Goal: Transaction & Acquisition: Purchase product/service

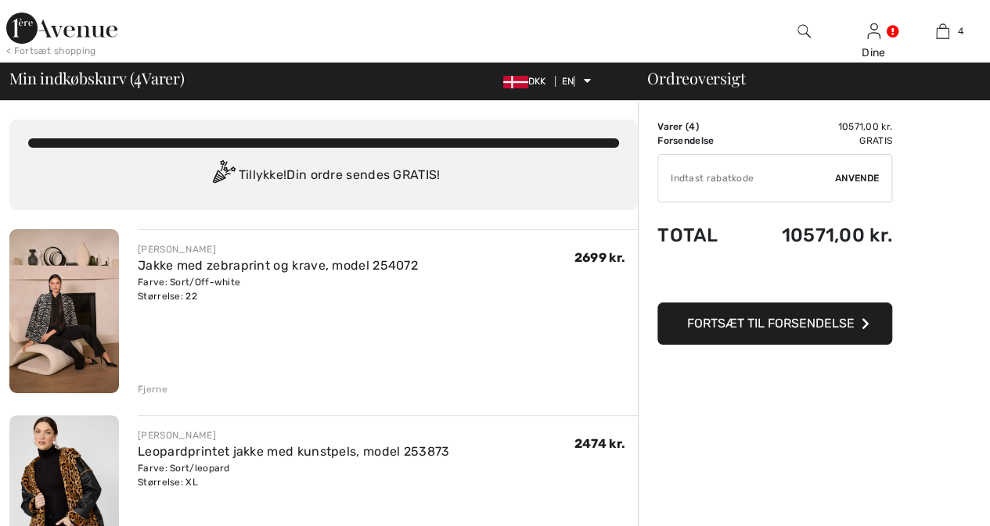
click at [738, 173] on input "TEXT" at bounding box center [746, 178] width 177 height 47
type input "NEW10"
click at [846, 177] on font "Anvende" at bounding box center [857, 178] width 44 height 11
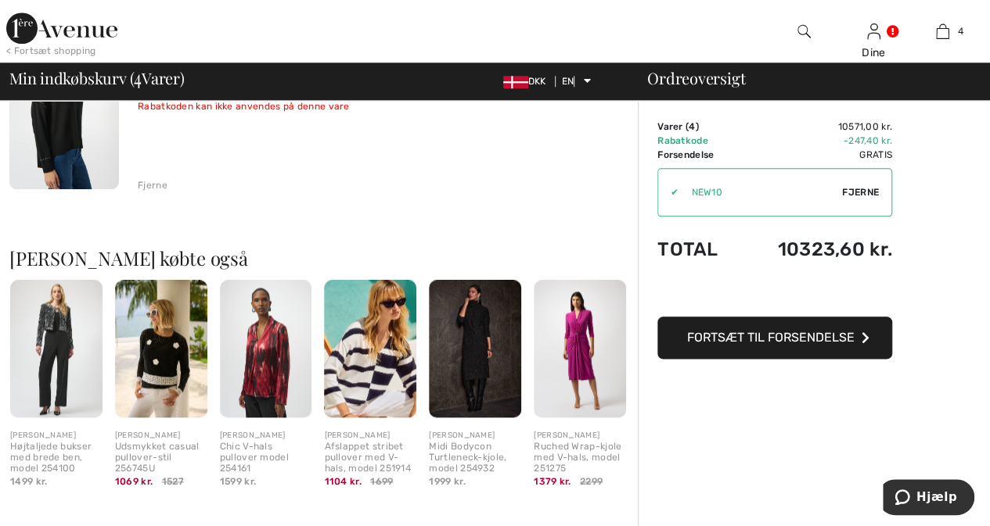
scroll to position [784, 0]
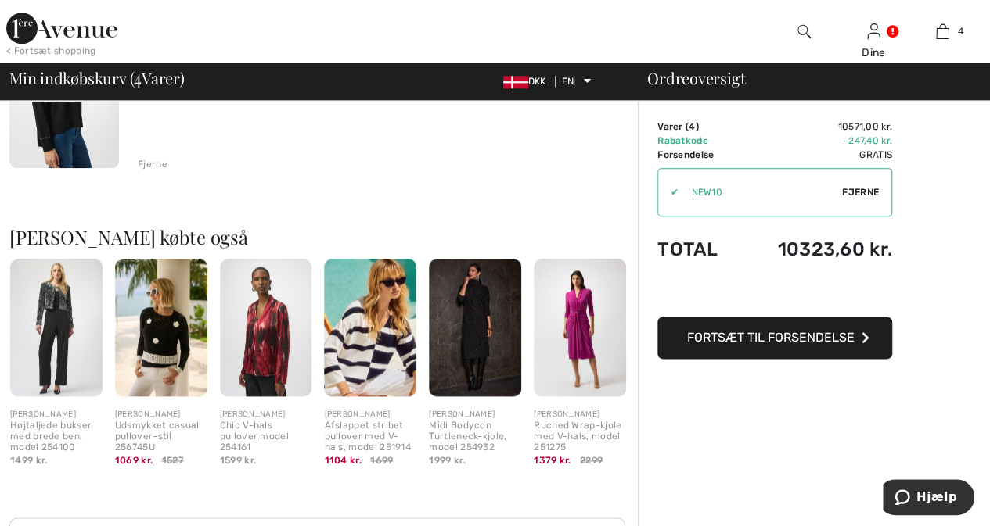
click at [368, 368] on img at bounding box center [370, 328] width 92 height 138
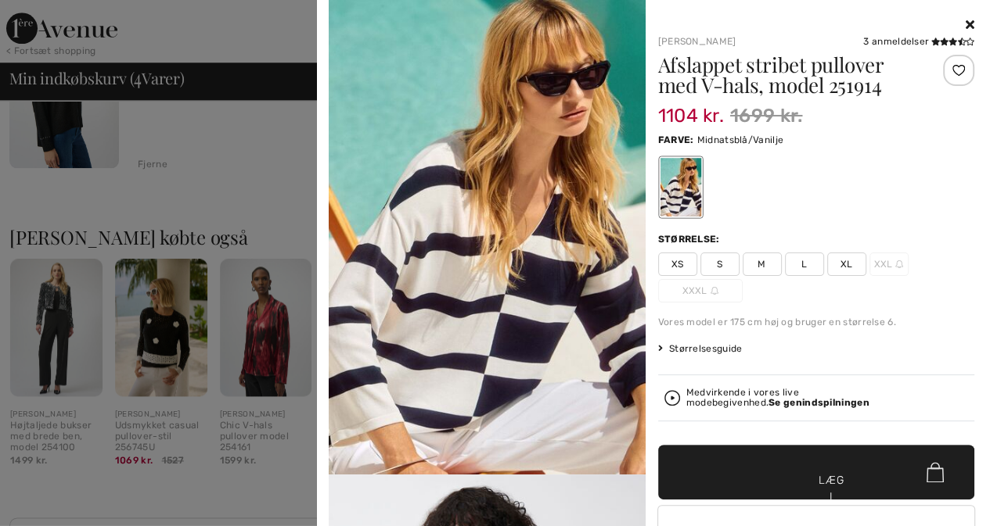
click at [849, 264] on span "XL" at bounding box center [846, 264] width 39 height 23
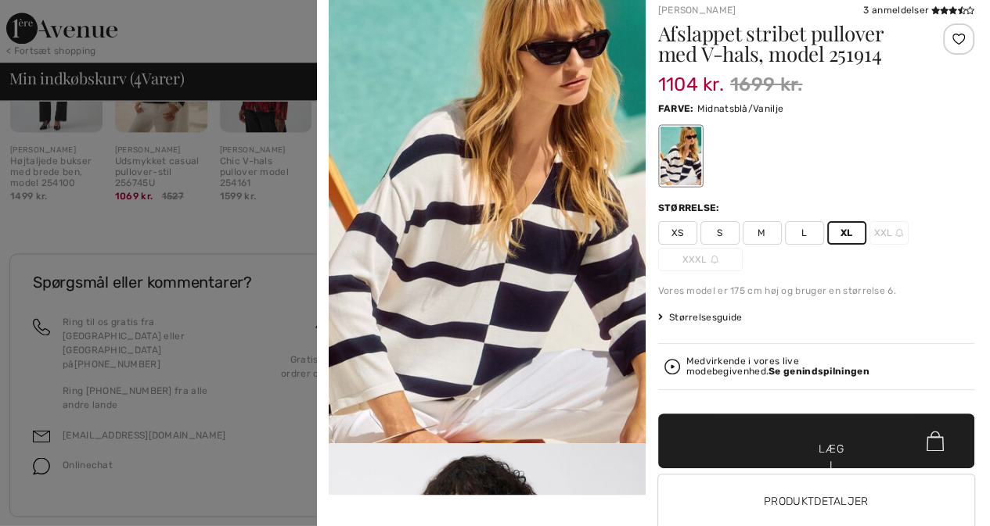
scroll to position [104, 0]
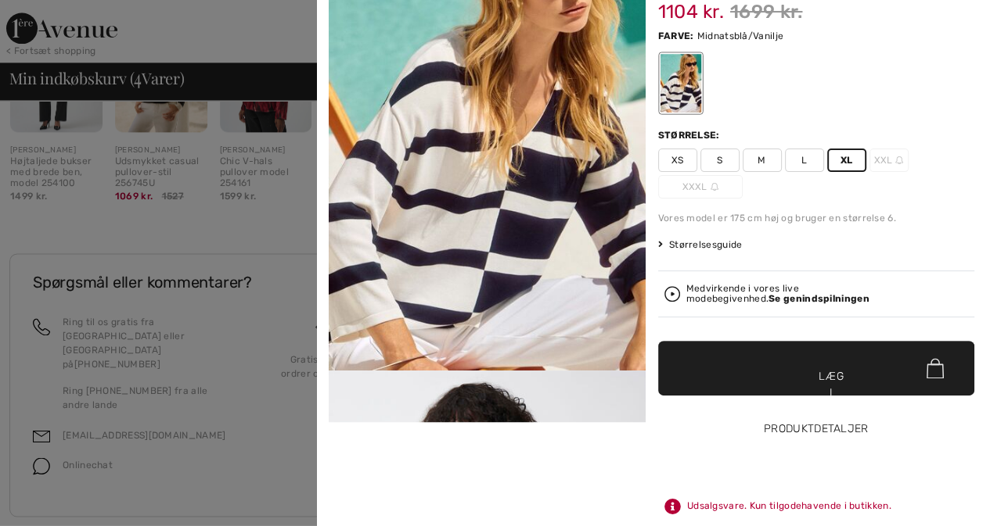
click at [790, 428] on font "Produktdetaljer" at bounding box center [816, 428] width 105 height 13
click at [793, 427] on font "Produktdetaljer" at bounding box center [816, 428] width 105 height 13
click at [790, 426] on font "Produktdetaljer" at bounding box center [816, 428] width 105 height 13
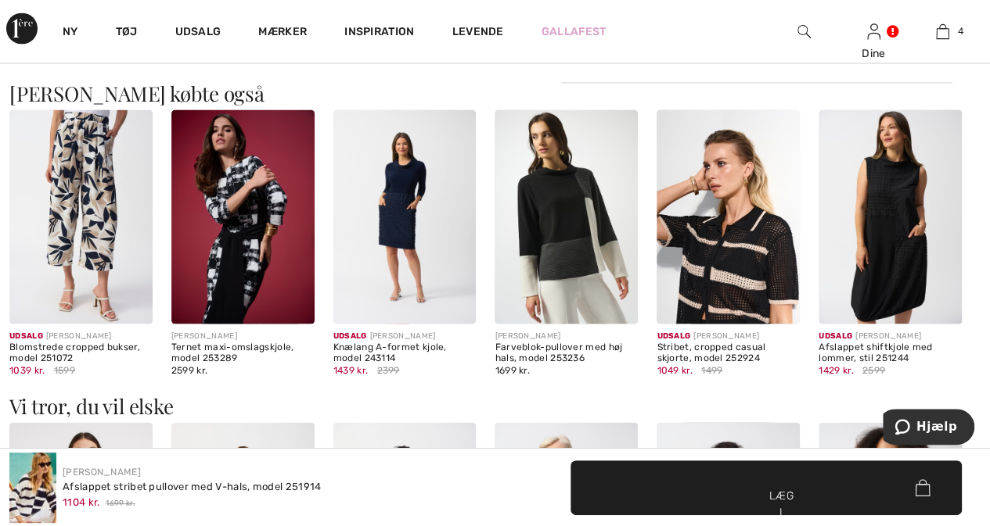
scroll to position [1462, 0]
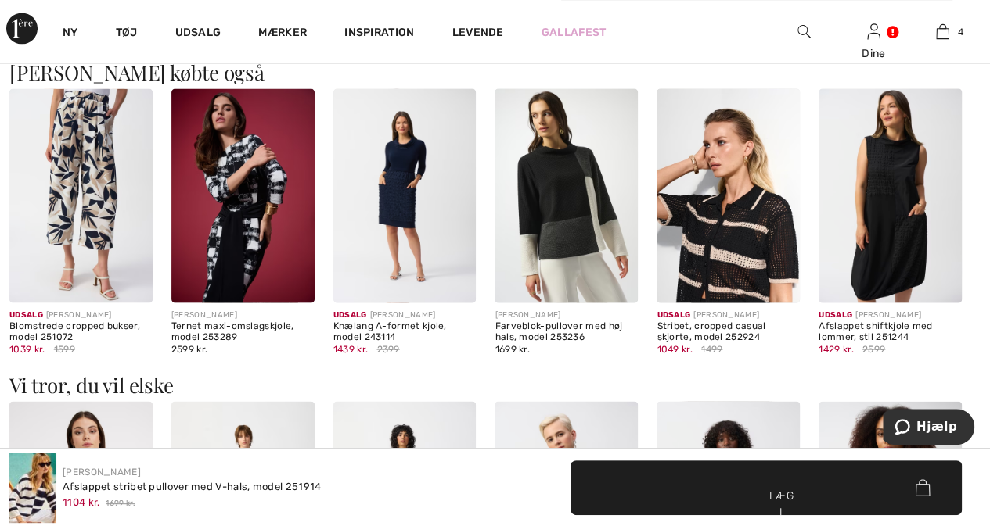
click at [554, 214] on img at bounding box center [565, 195] width 143 height 214
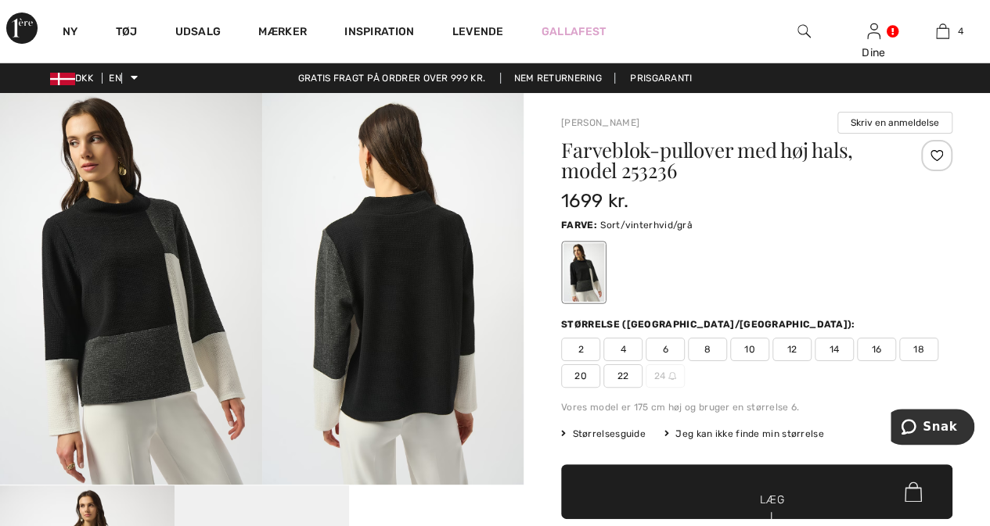
click at [626, 371] on font "22" at bounding box center [623, 376] width 12 height 11
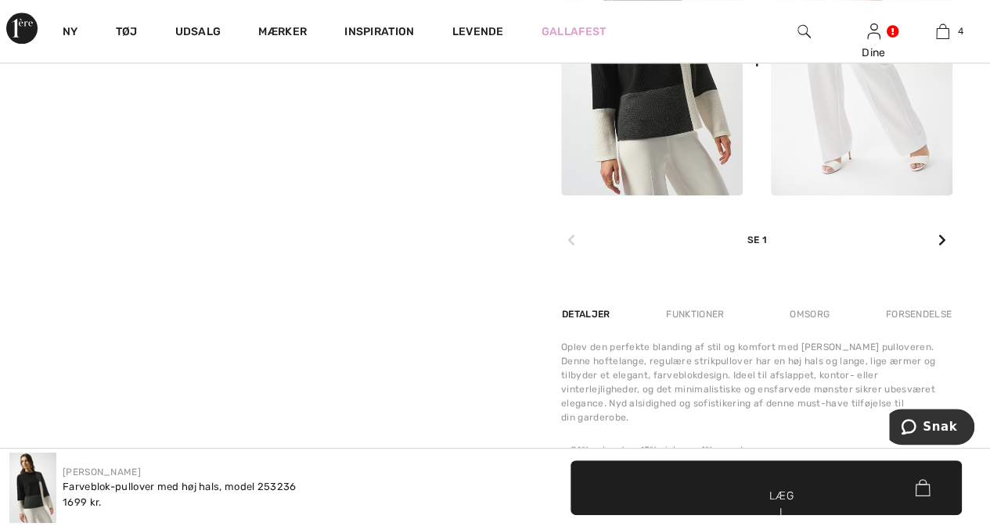
scroll to position [846, 0]
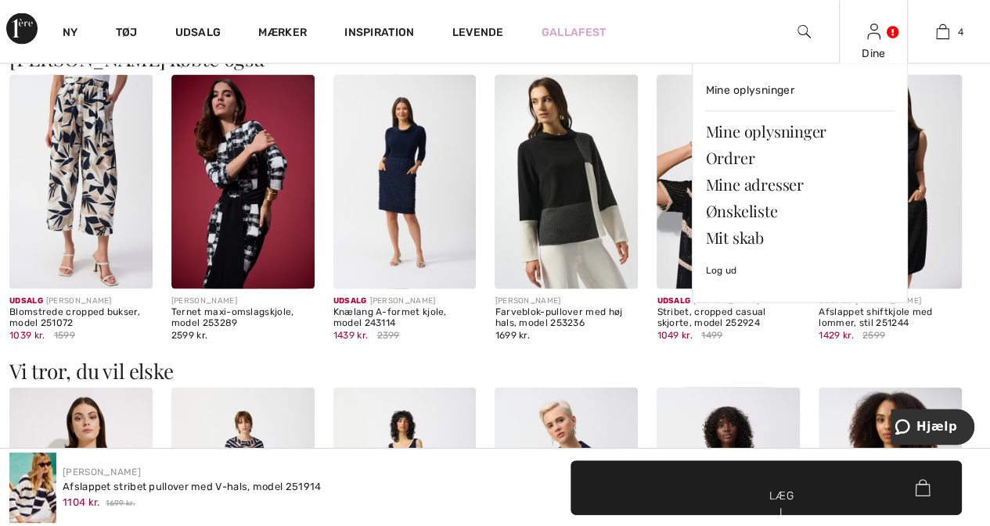
click at [876, 30] on img at bounding box center [873, 31] width 13 height 19
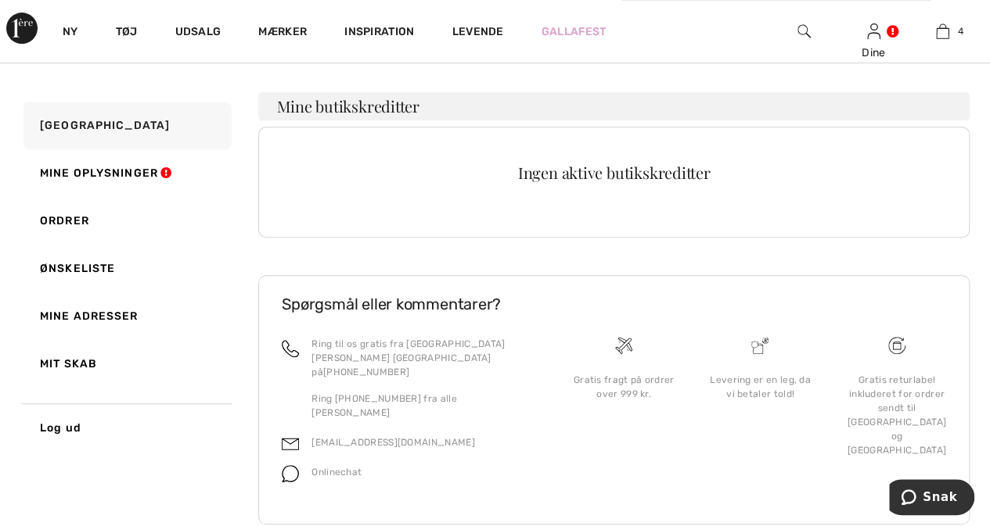
scroll to position [331, 0]
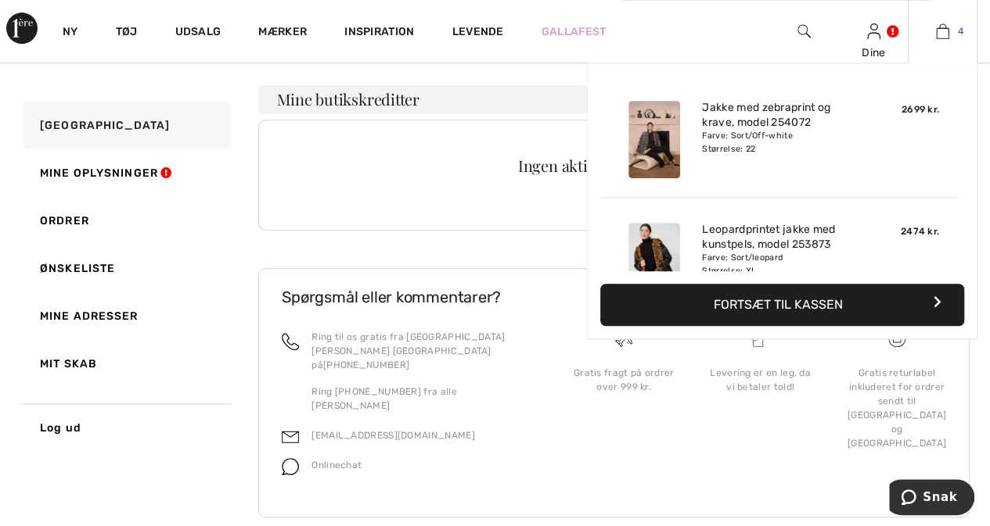
click at [944, 37] on img at bounding box center [942, 31] width 13 height 19
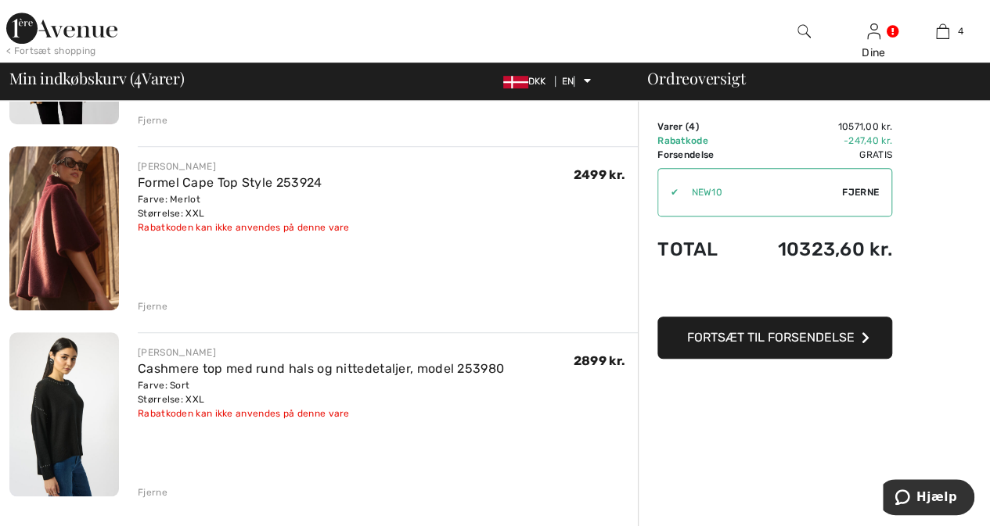
scroll to position [470, 0]
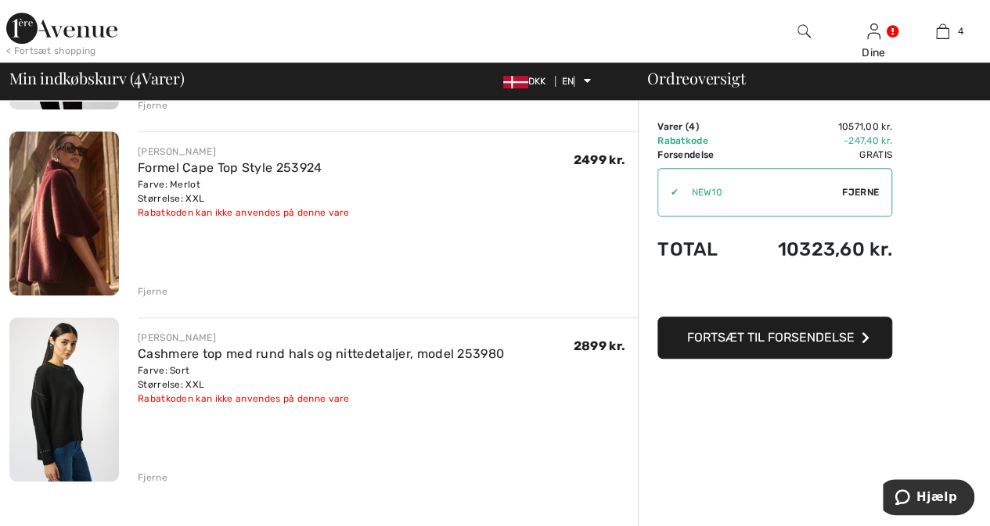
click at [59, 390] on img at bounding box center [64, 400] width 110 height 164
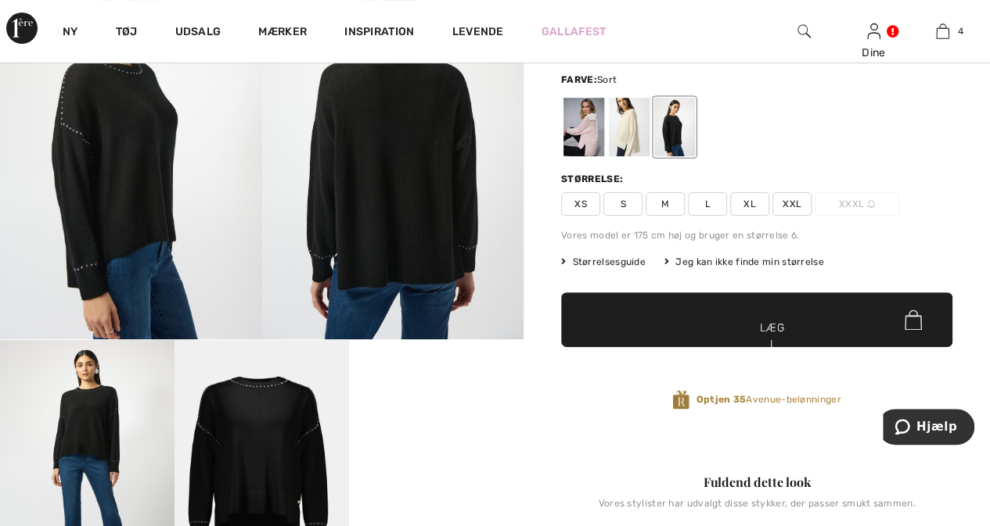
scroll to position [82, 0]
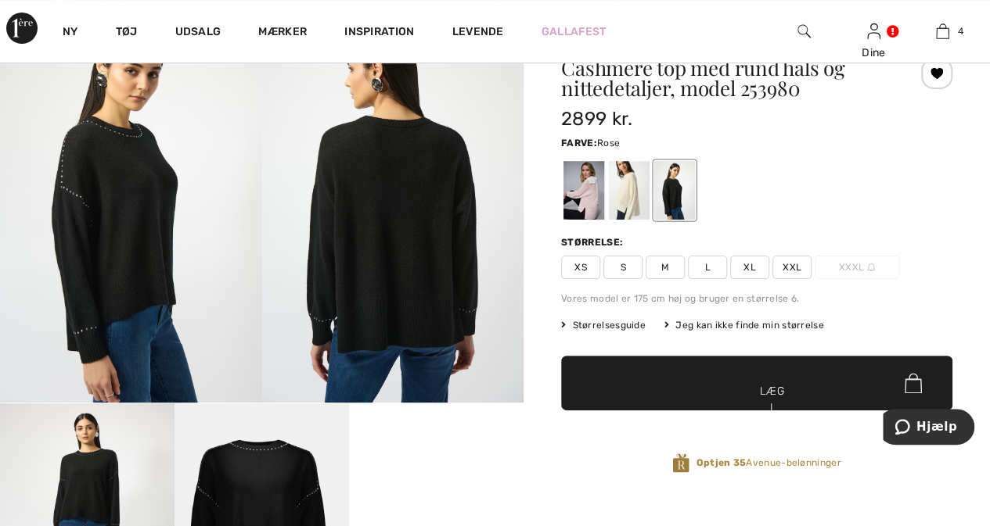
click at [587, 185] on div at bounding box center [583, 190] width 41 height 59
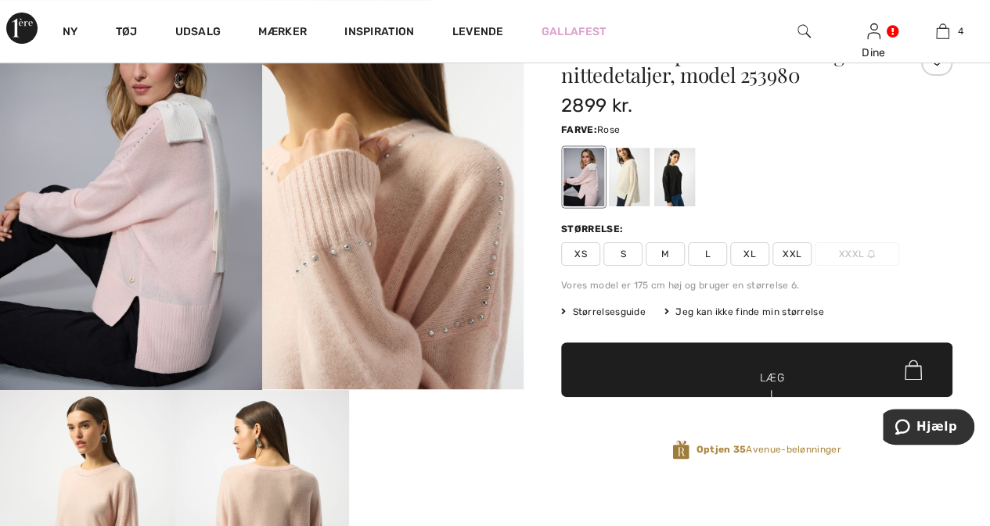
scroll to position [0, 0]
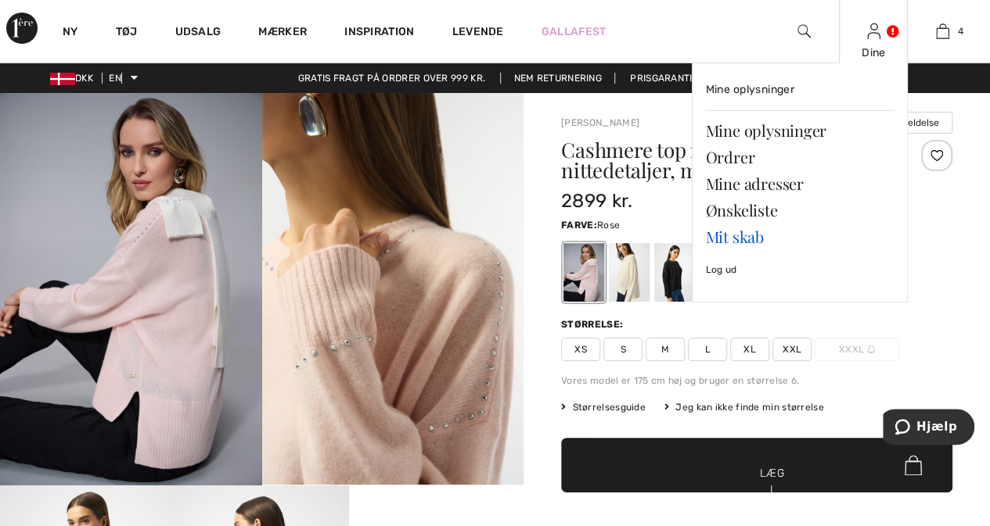
click at [723, 237] on font "Mit skab" at bounding box center [734, 236] width 58 height 21
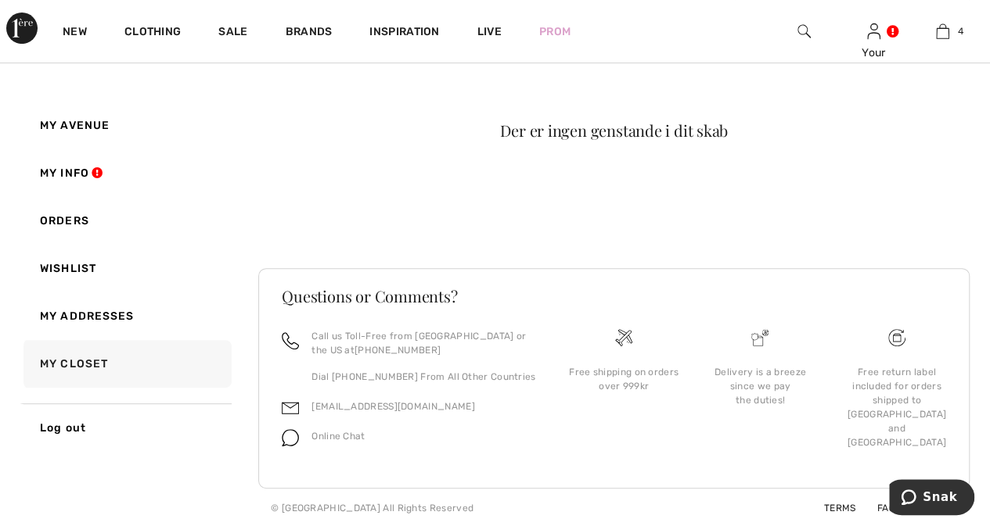
drag, startPoint x: 992, startPoint y: 325, endPoint x: 66, endPoint y: 5, distance: 980.2
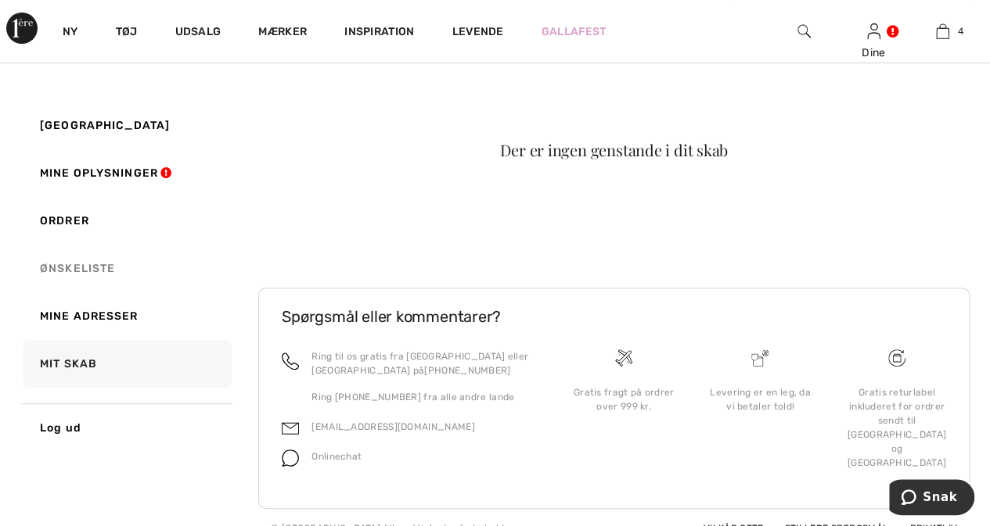
click at [78, 266] on font "Ønskeliste" at bounding box center [77, 268] width 75 height 13
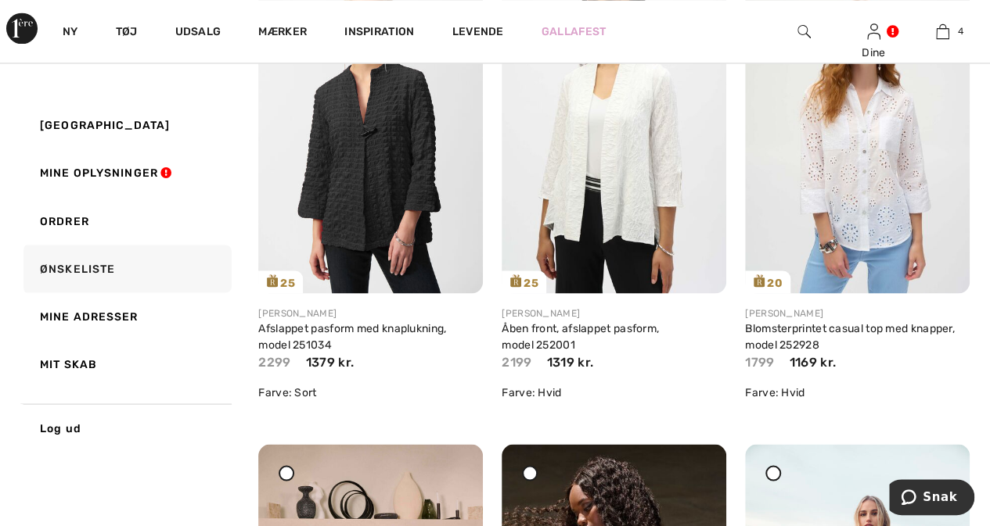
scroll to position [1313, 0]
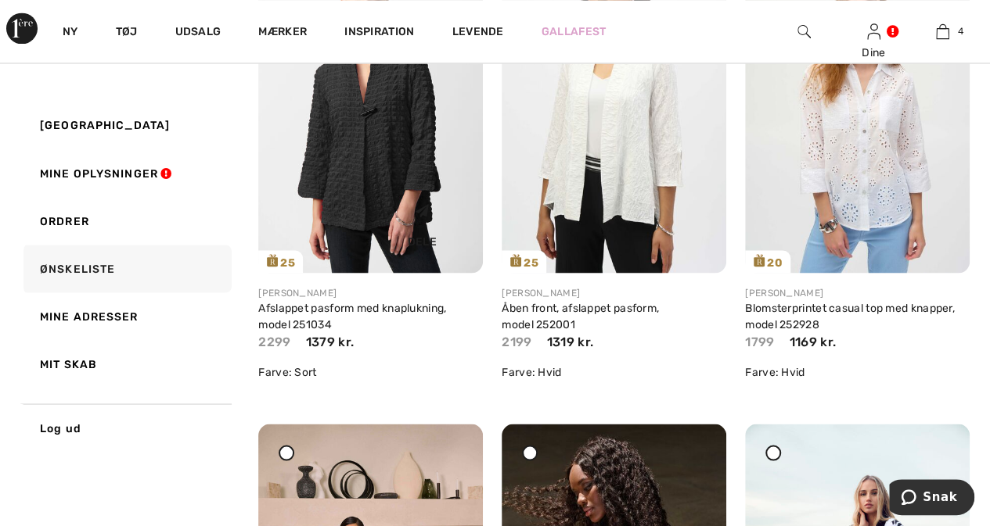
click at [322, 199] on div "Dele" at bounding box center [370, 226] width 201 height 70
click at [354, 201] on div "Dele" at bounding box center [370, 226] width 201 height 70
click at [390, 163] on img at bounding box center [370, 105] width 225 height 336
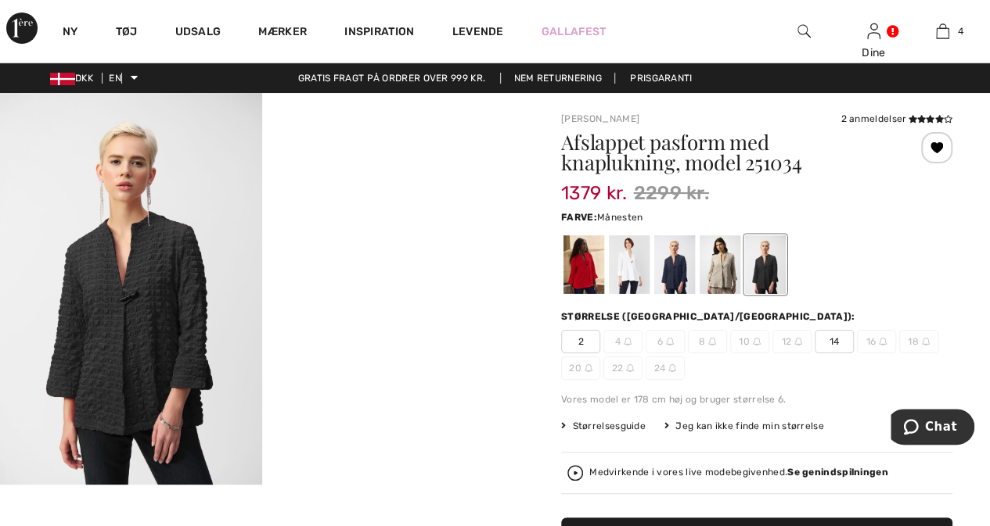
click at [716, 267] on div at bounding box center [719, 264] width 41 height 59
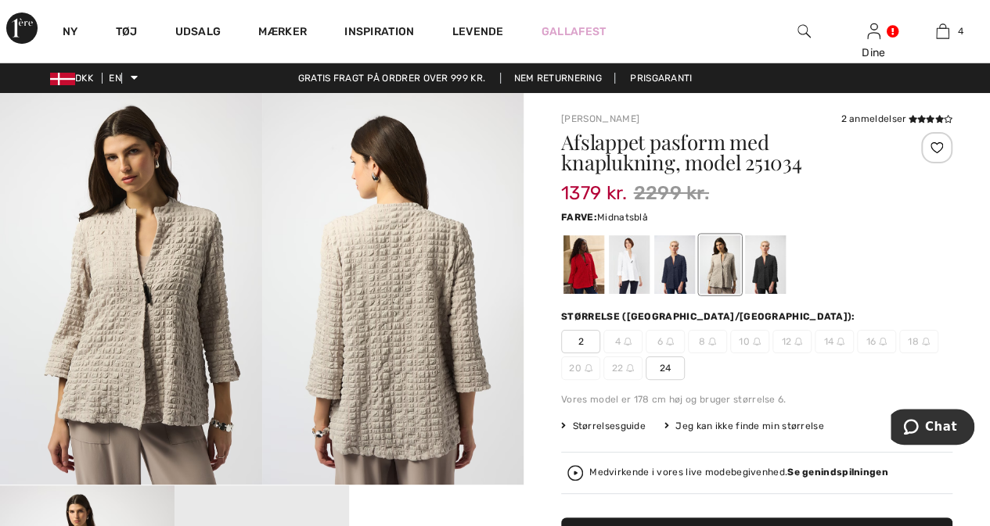
click at [670, 275] on div at bounding box center [674, 264] width 41 height 59
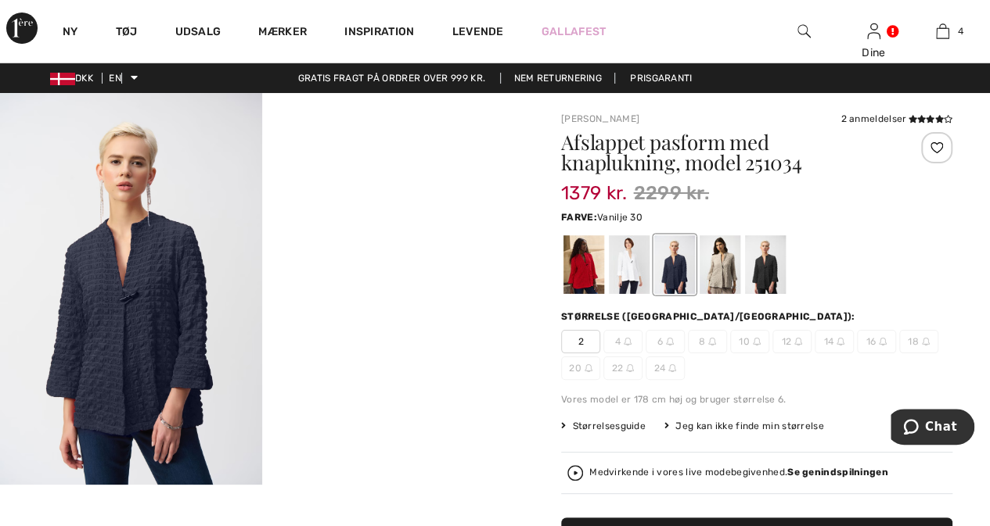
click at [623, 262] on div at bounding box center [629, 264] width 41 height 59
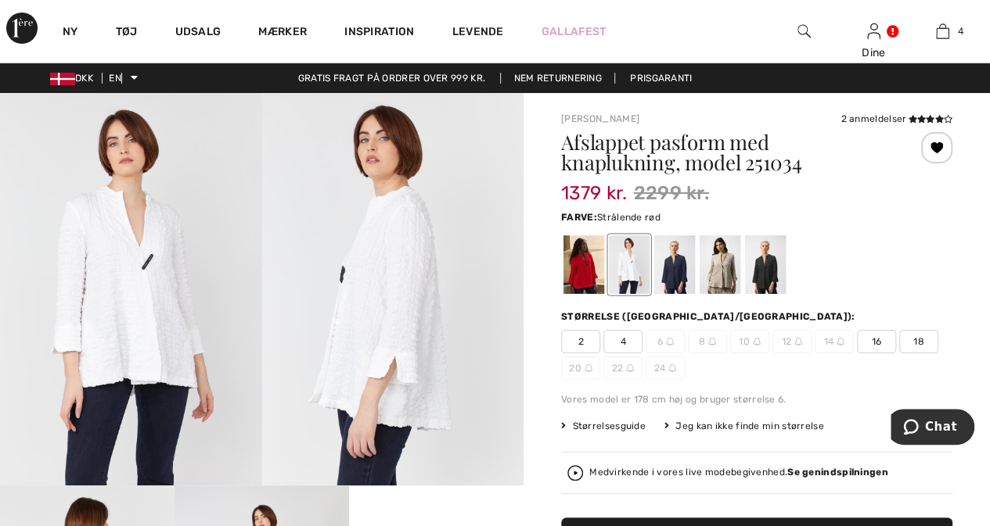
click at [581, 276] on div at bounding box center [583, 264] width 41 height 59
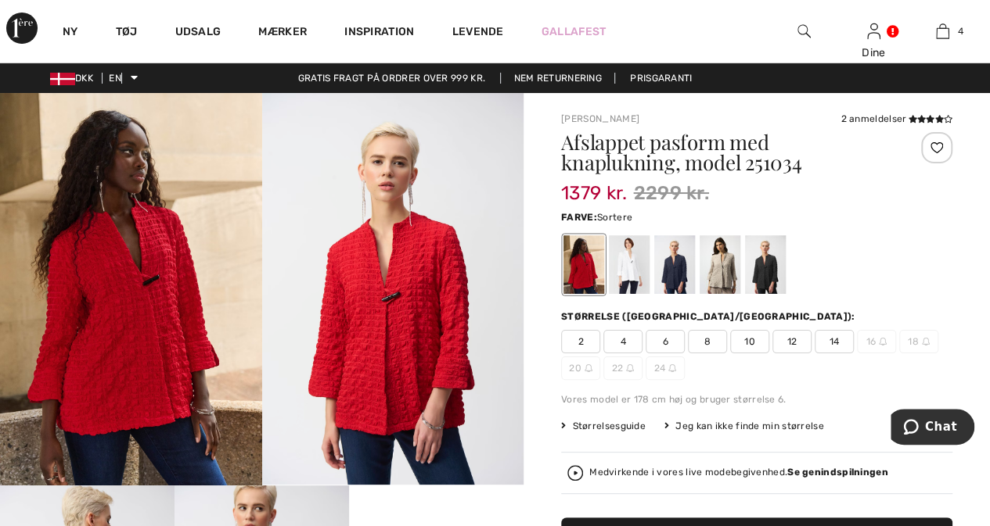
click at [759, 275] on div at bounding box center [765, 264] width 41 height 59
